Goal: Information Seeking & Learning: Learn about a topic

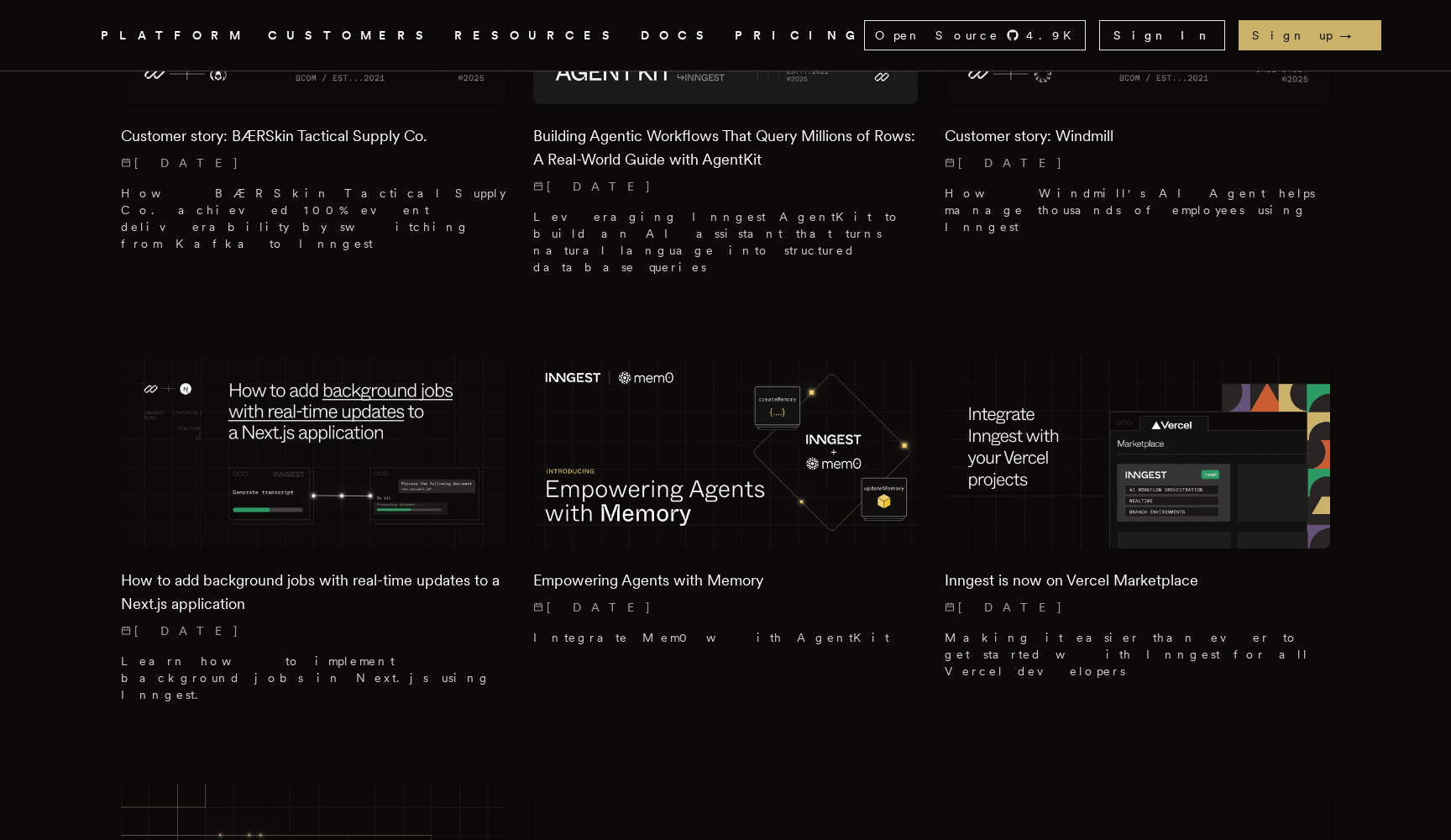
scroll to position [2234, 0]
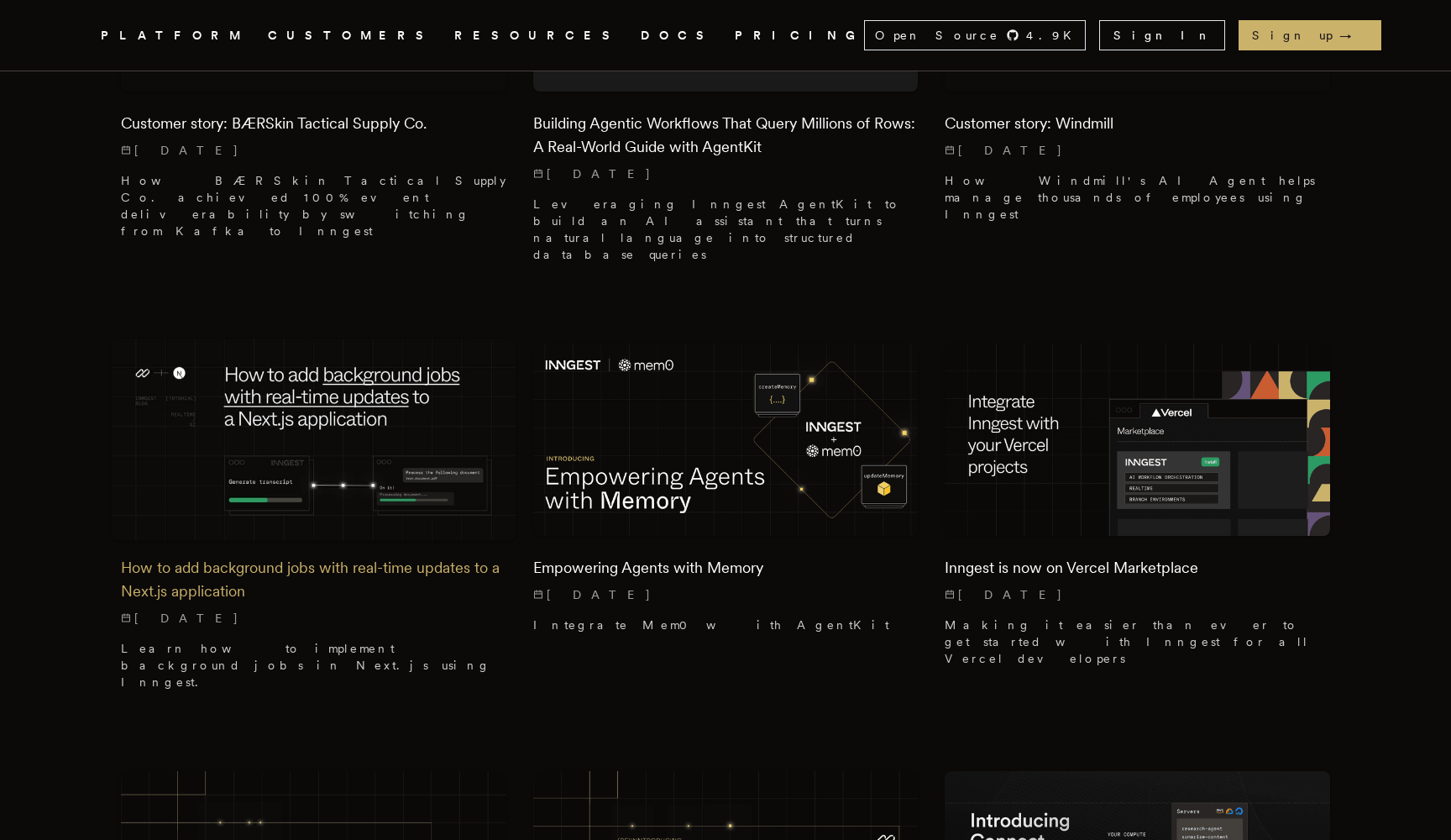
click at [155, 556] on h2 "How to add background jobs with real-time updates to a Next.js application" at bounding box center [314, 580] width 386 height 47
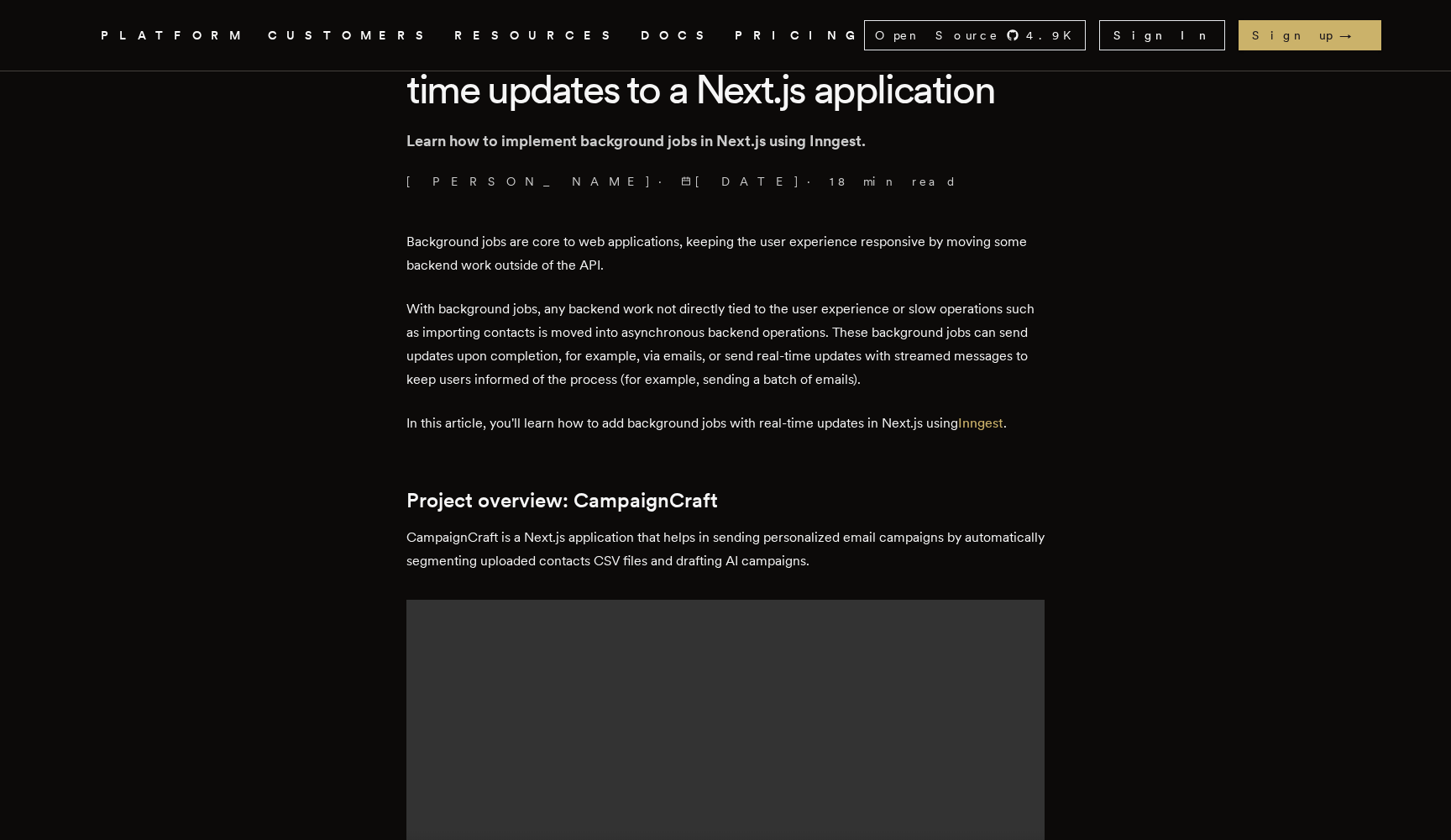
scroll to position [512, 0]
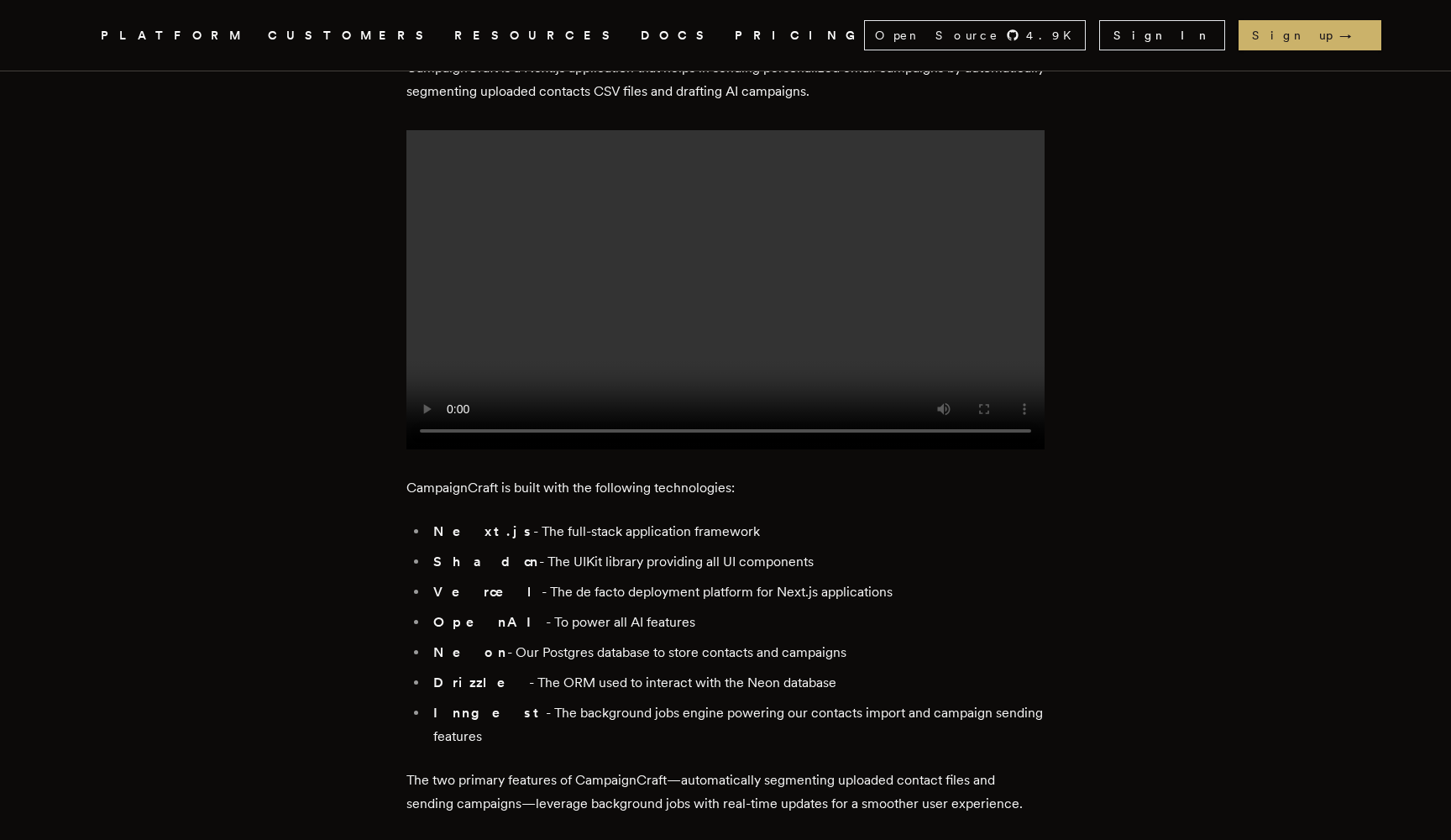
scroll to position [982, 0]
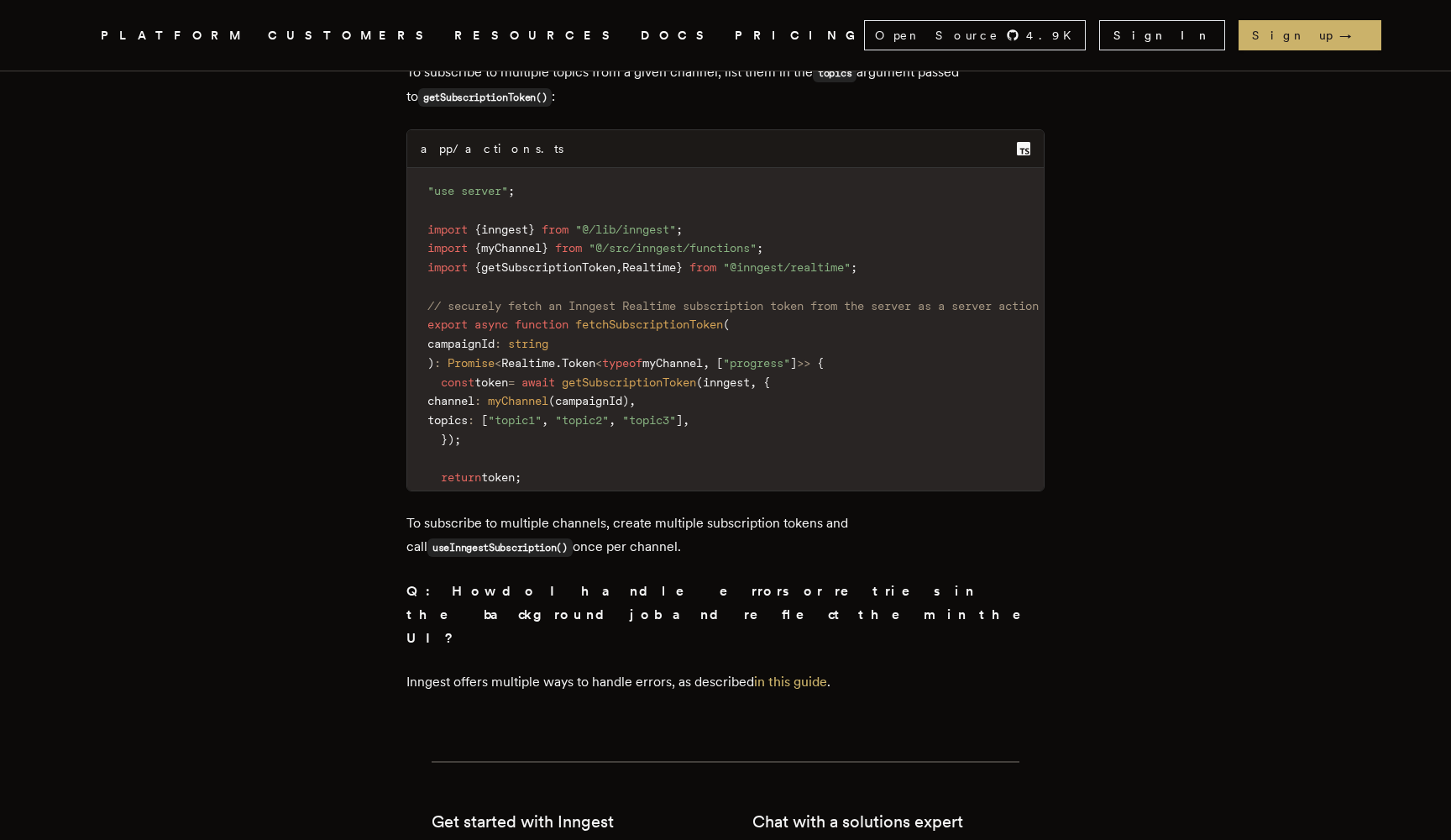
scroll to position [17699, 0]
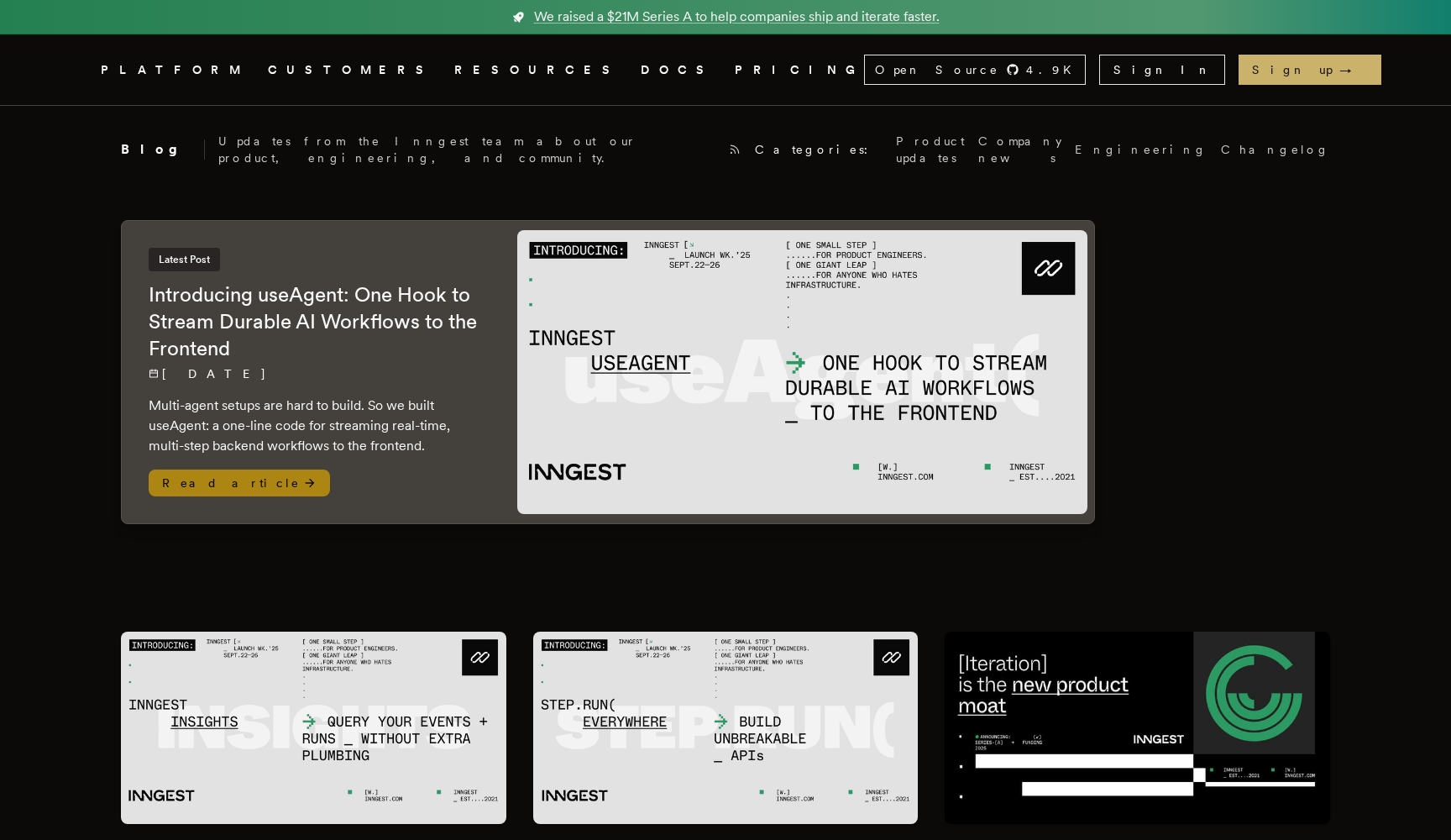
scroll to position [31, 0]
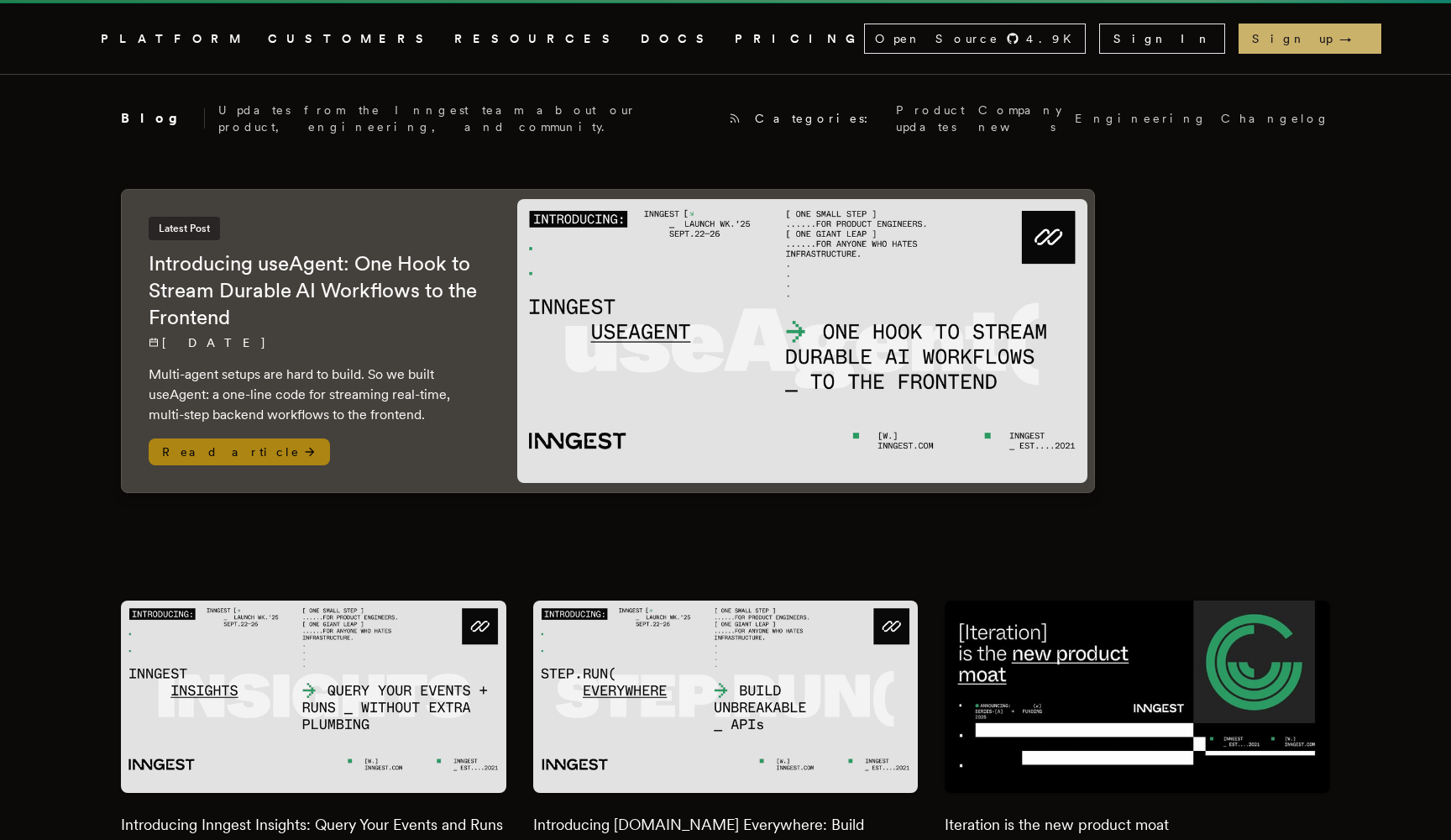
click at [264, 318] on h2 "Introducing useAgent: One Hook to Stream Durable AI Workflows to the Frontend" at bounding box center [316, 291] width 335 height 81
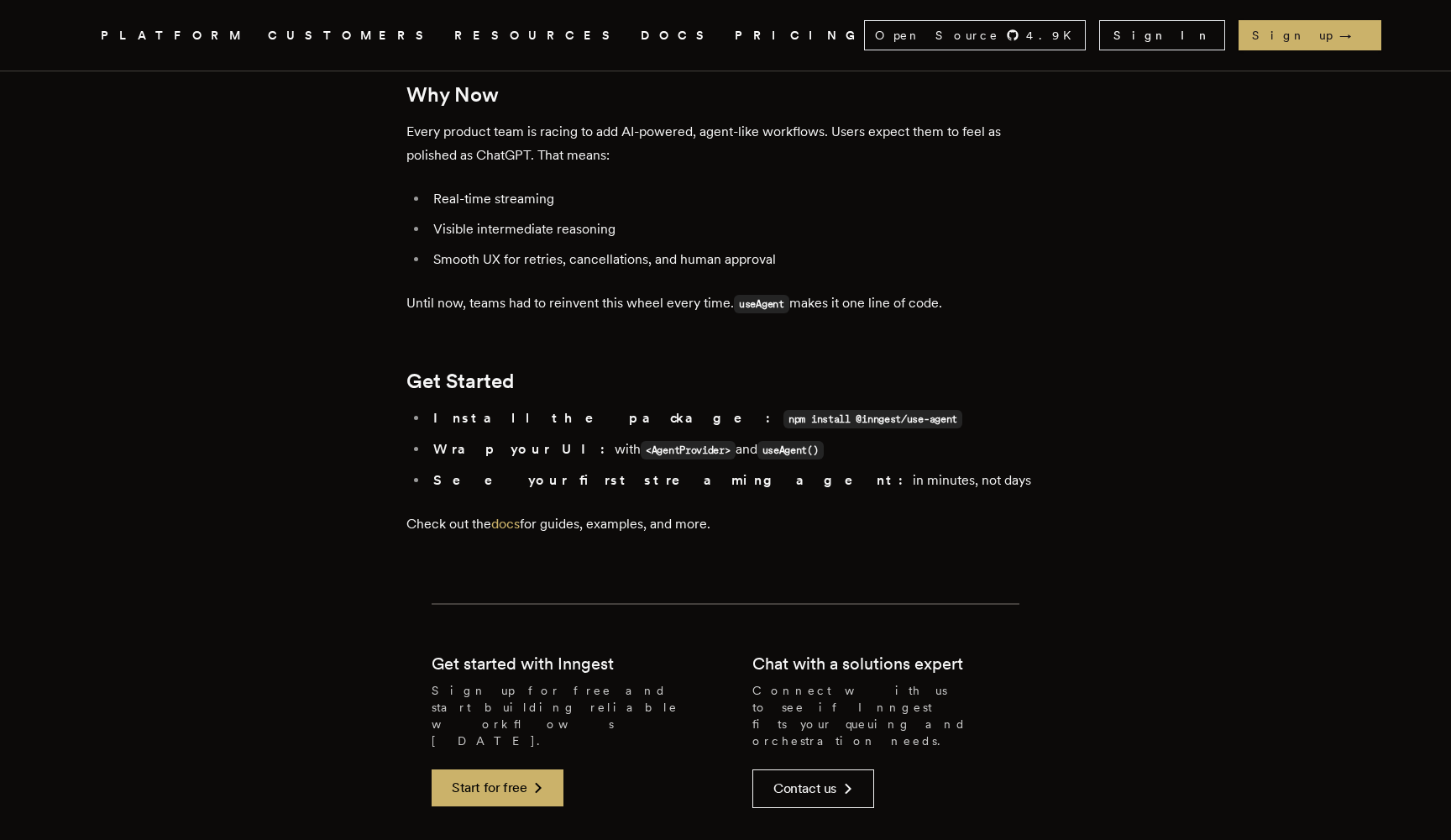
scroll to position [3047, 0]
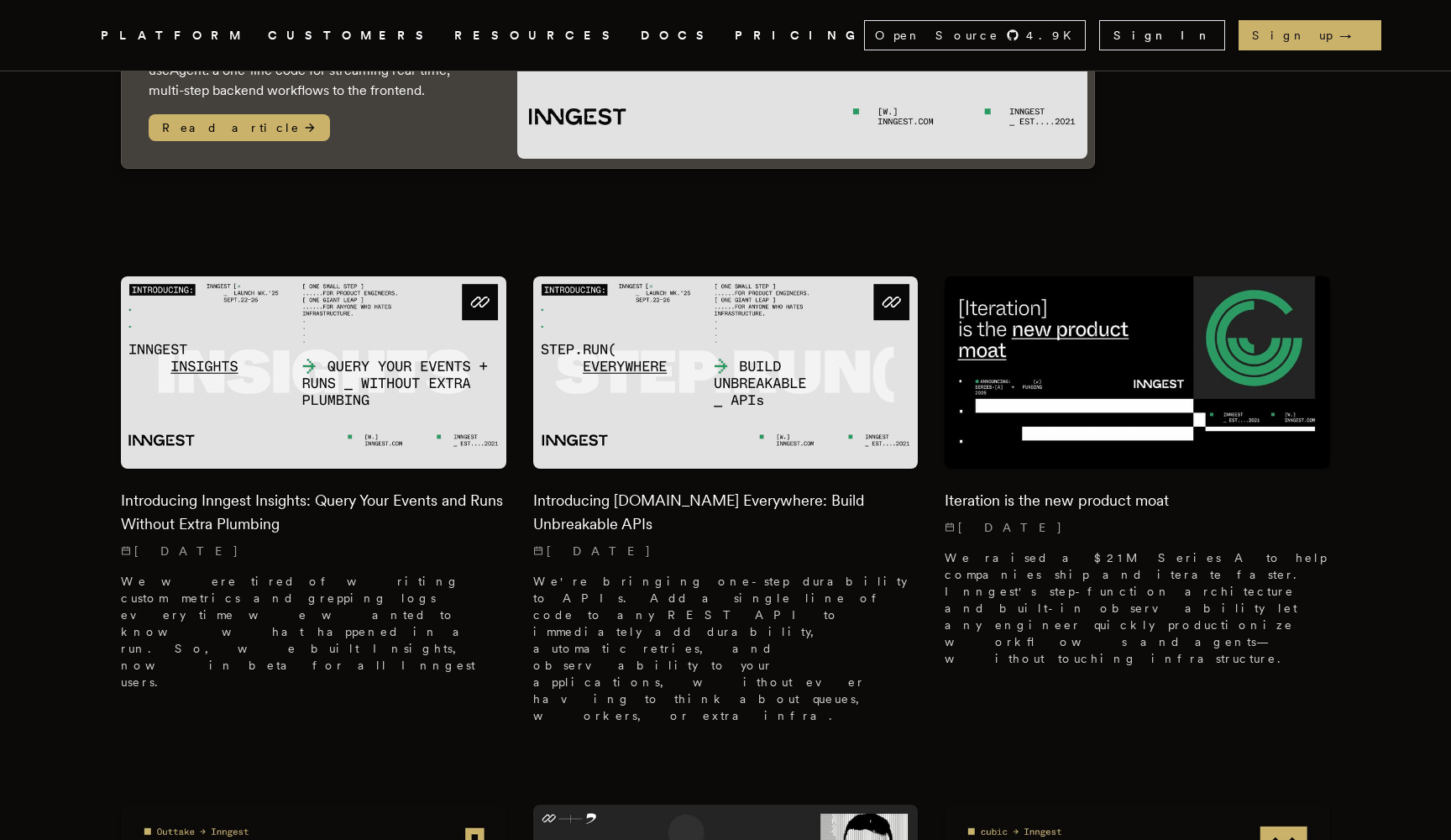
scroll to position [375, 0]
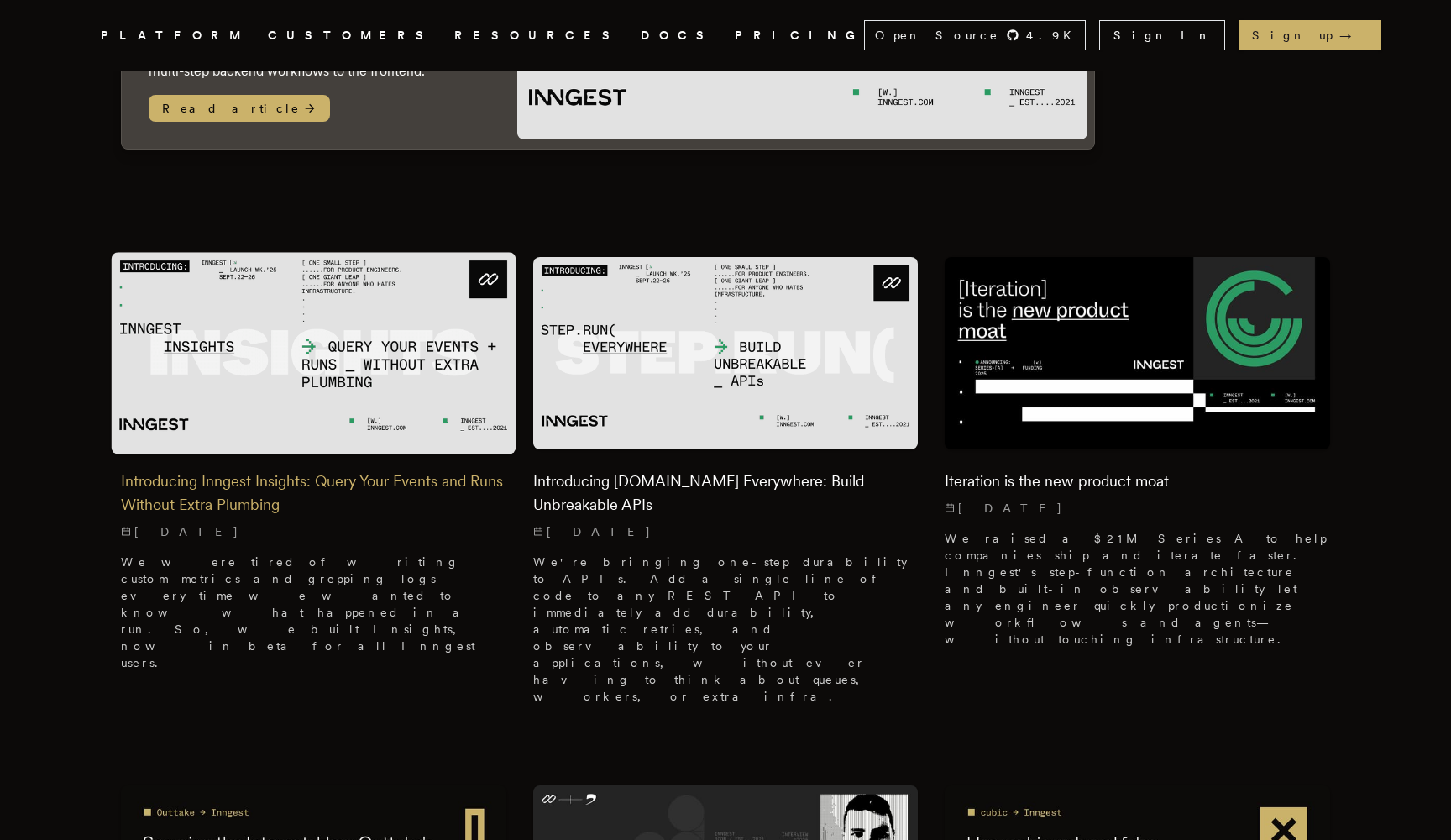
click at [417, 386] on img at bounding box center [314, 353] width 405 height 201
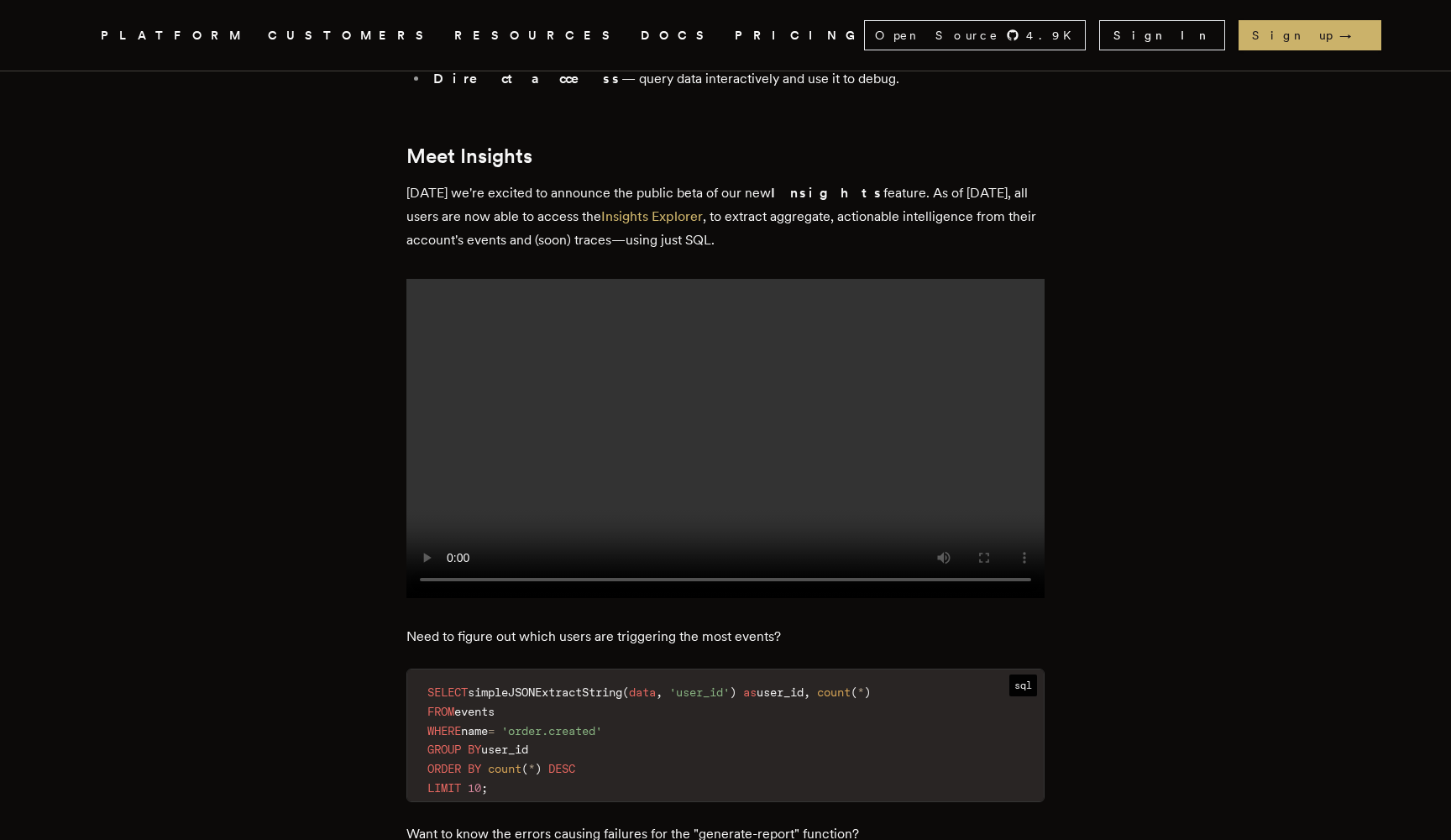
scroll to position [1620, 0]
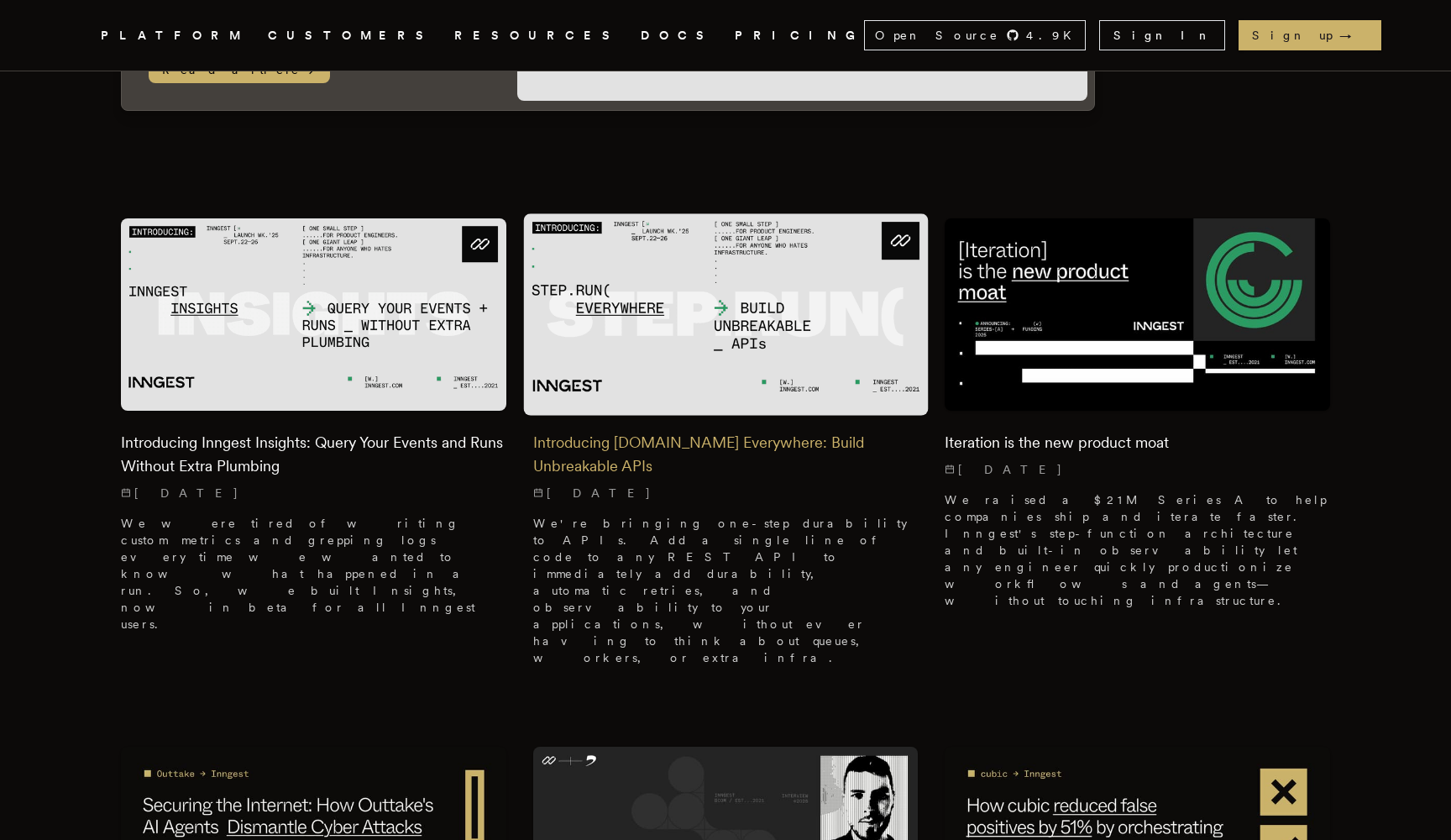
scroll to position [461, 0]
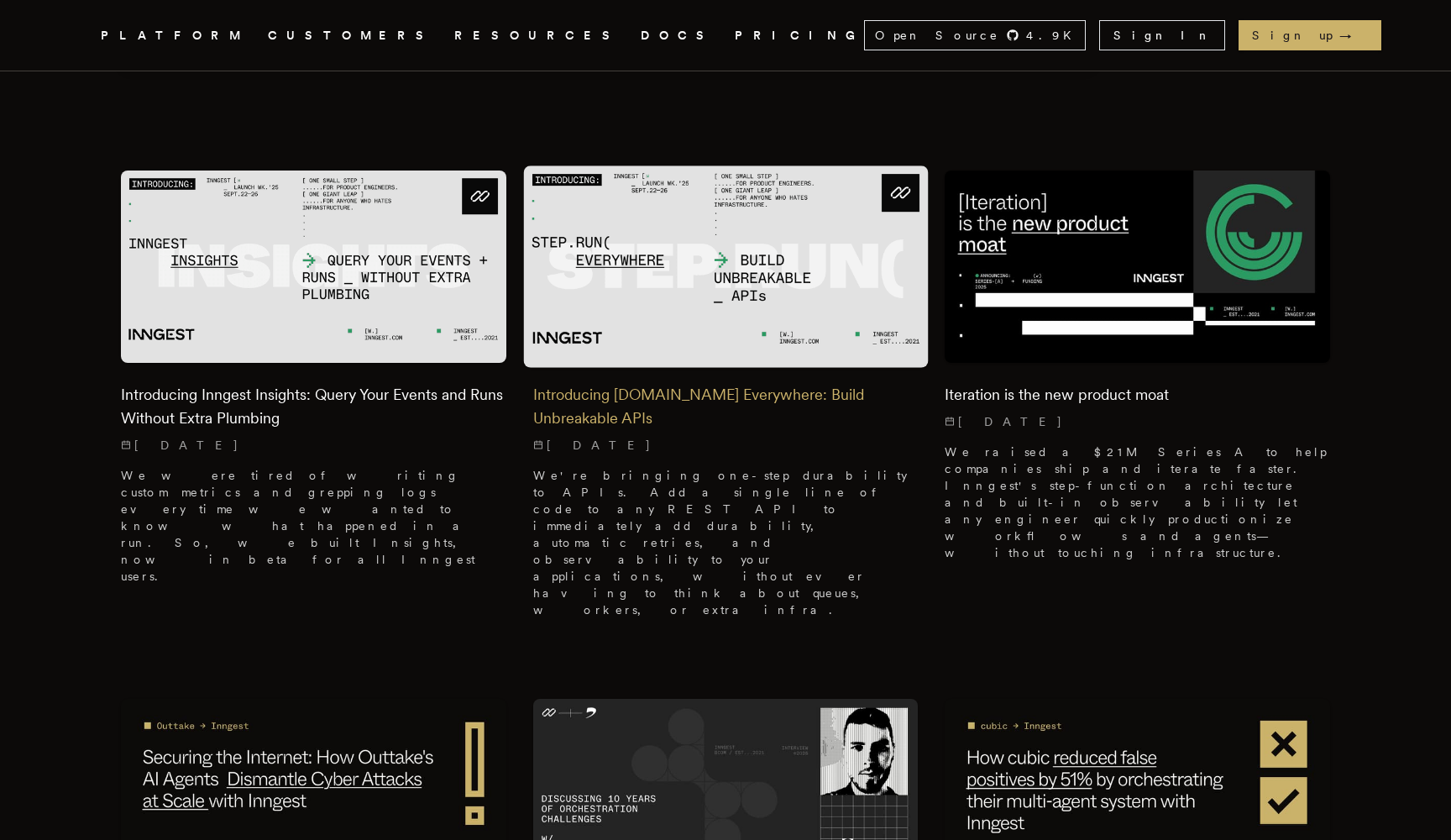
click at [623, 337] on img at bounding box center [726, 266] width 405 height 201
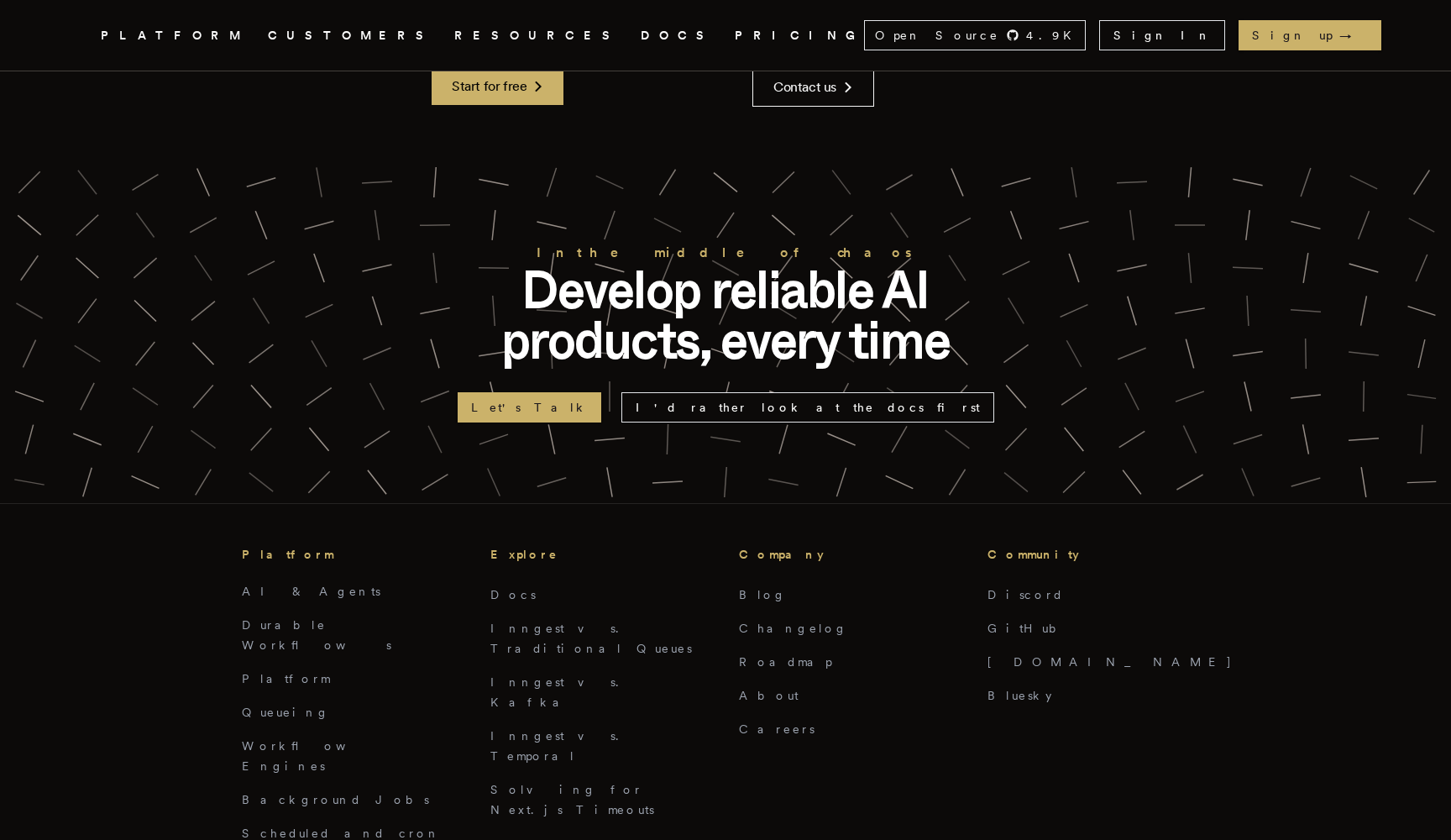
scroll to position [3768, 0]
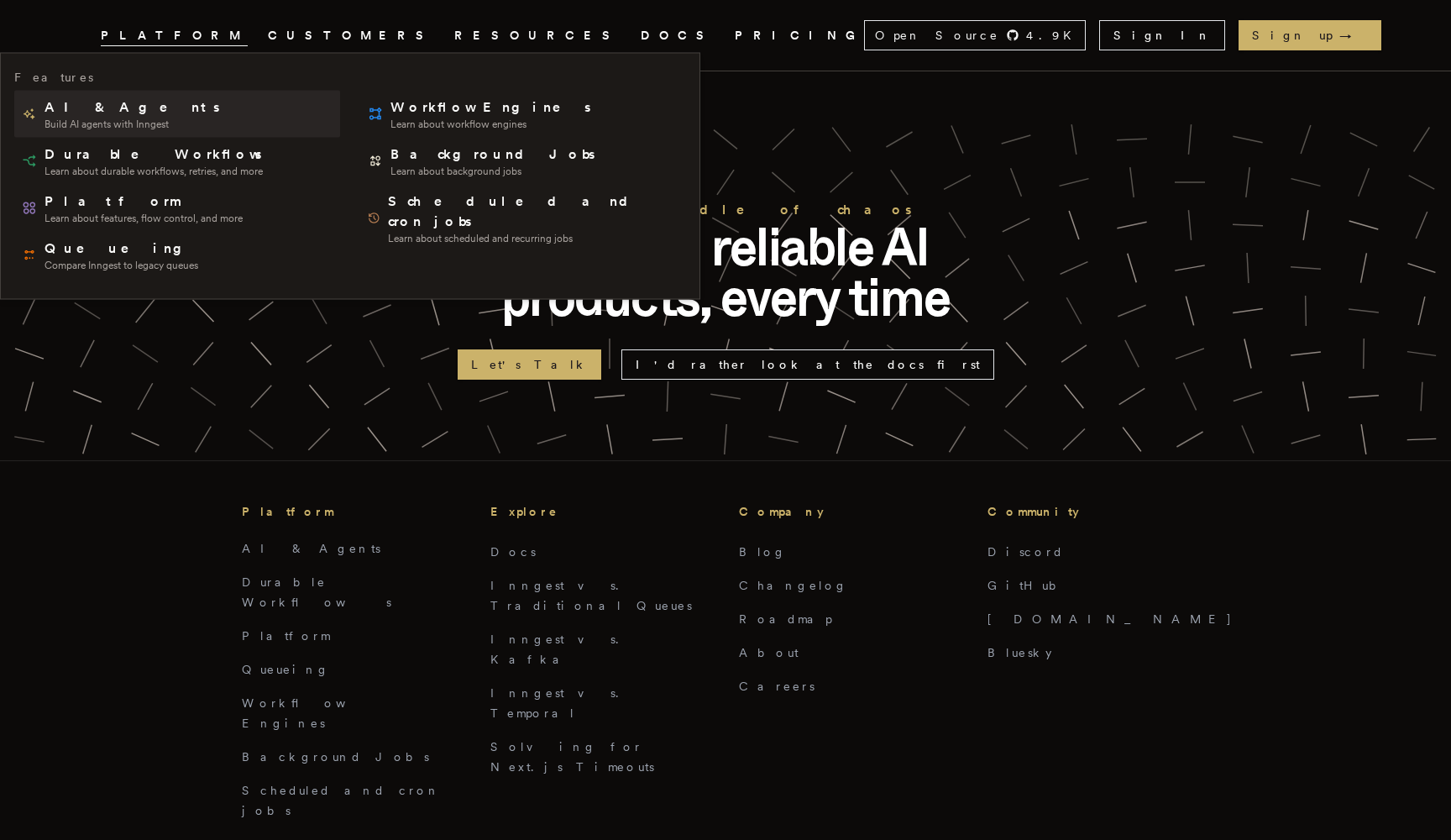
click at [105, 109] on span "AI & Agents" at bounding box center [133, 107] width 178 height 20
